Goal: Task Accomplishment & Management: Use online tool/utility

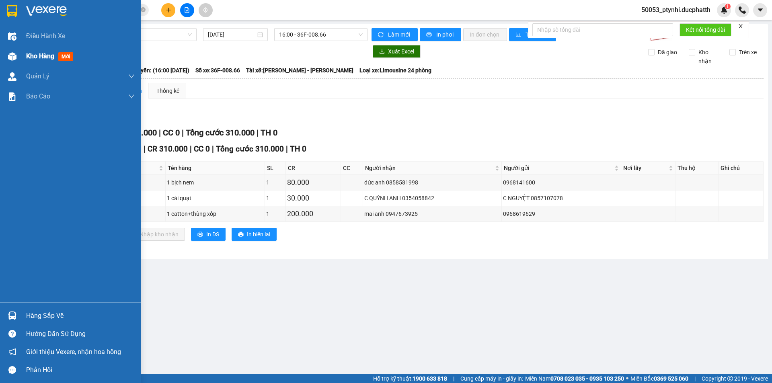
click at [35, 56] on span "Kho hàng" at bounding box center [40, 56] width 28 height 8
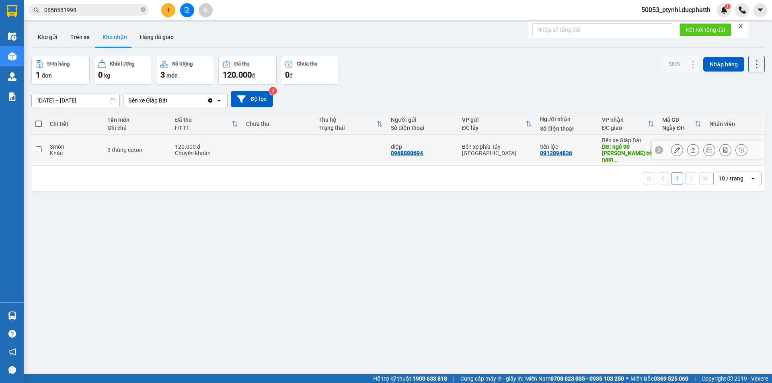
click at [246, 154] on td at bounding box center [278, 150] width 72 height 31
checkbox input "true"
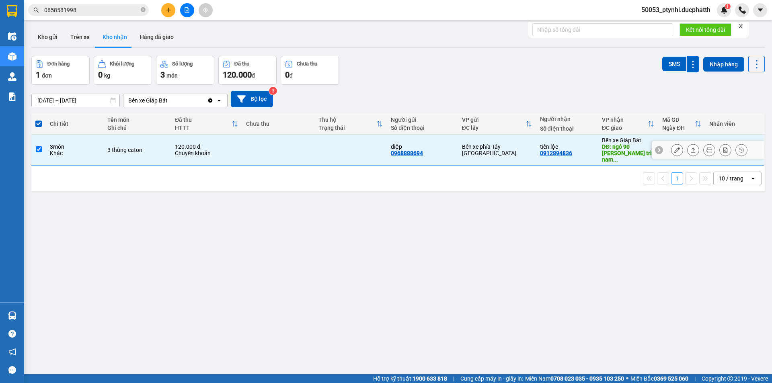
click at [674, 147] on icon at bounding box center [677, 150] width 6 height 6
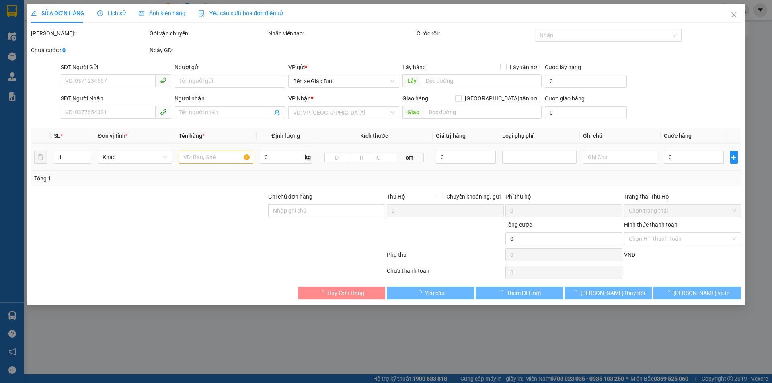
type input "0968888694"
type input "diệp"
type input "0912894836"
type input "tiến lộc"
type input "ngỏ 90 [PERSON_NAME] trì nam từ liêm"
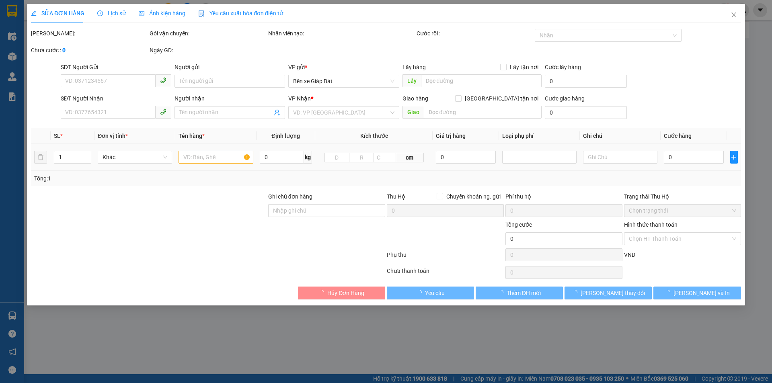
type input "GỬI TT ck 16h7 13/8 [PERSON_NAME]"
type input "120.000"
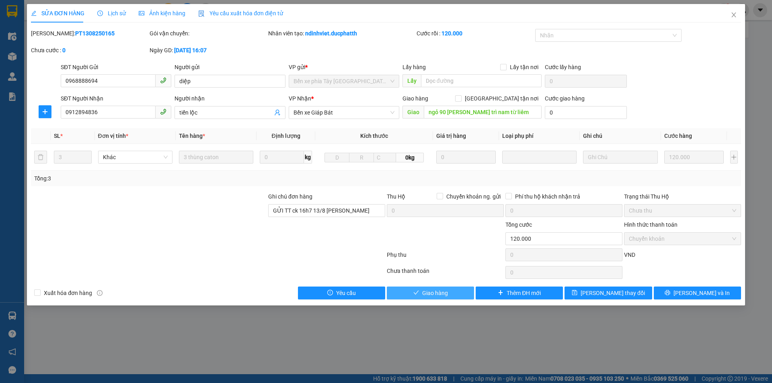
click at [441, 292] on span "Giao hàng" at bounding box center [435, 293] width 26 height 9
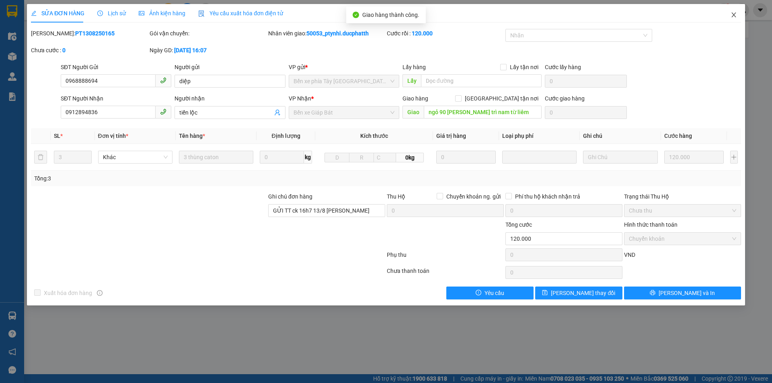
click at [740, 18] on span "Close" at bounding box center [733, 15] width 23 height 23
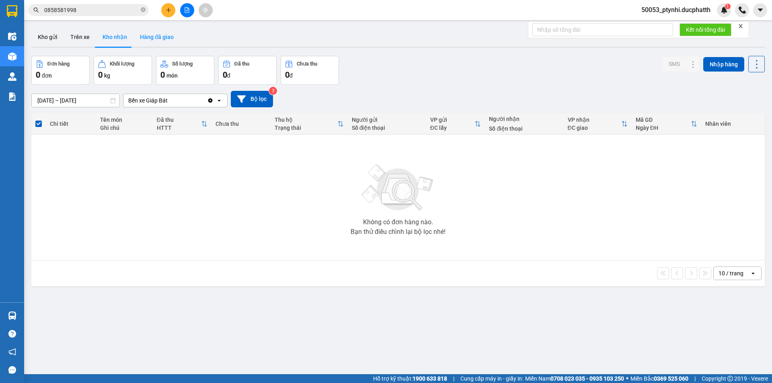
click at [154, 34] on button "Hàng đã giao" at bounding box center [156, 36] width 47 height 19
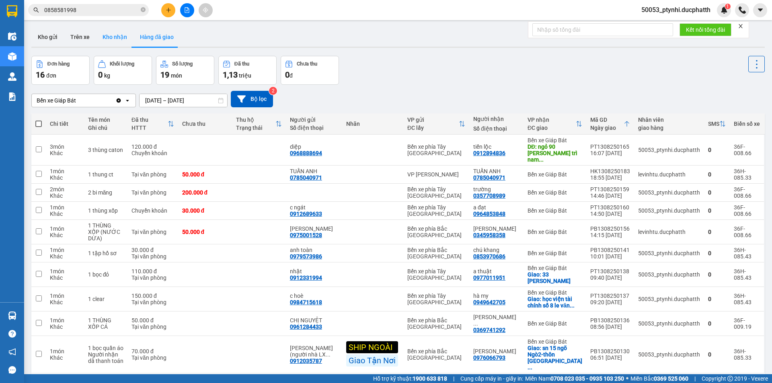
click at [96, 41] on button "Kho nhận" at bounding box center [114, 36] width 37 height 19
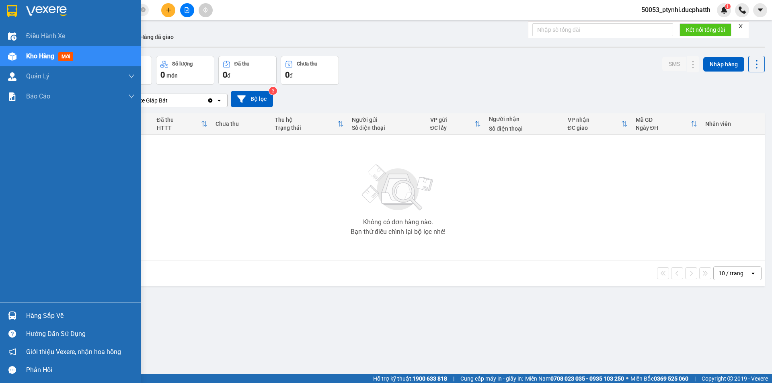
drag, startPoint x: 18, startPoint y: 312, endPoint x: 30, endPoint y: 311, distance: 12.1
click at [18, 312] on div at bounding box center [12, 316] width 14 height 14
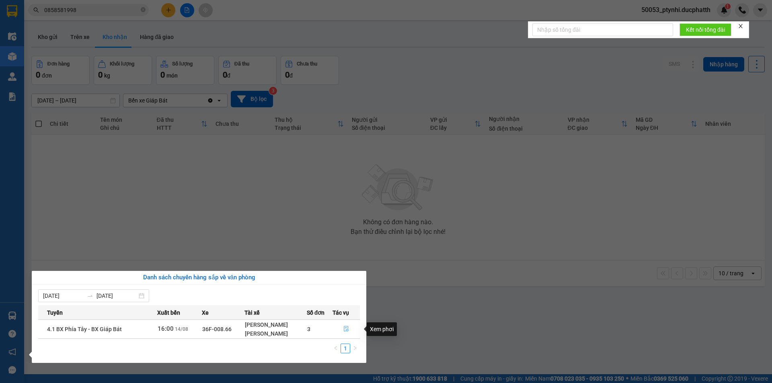
click at [341, 329] on button "button" at bounding box center [346, 329] width 27 height 13
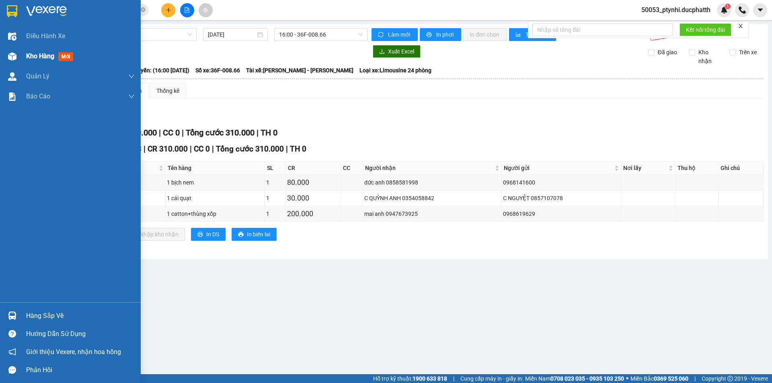
click at [14, 53] on img at bounding box center [12, 56] width 8 height 8
